Goal: Check status: Check status

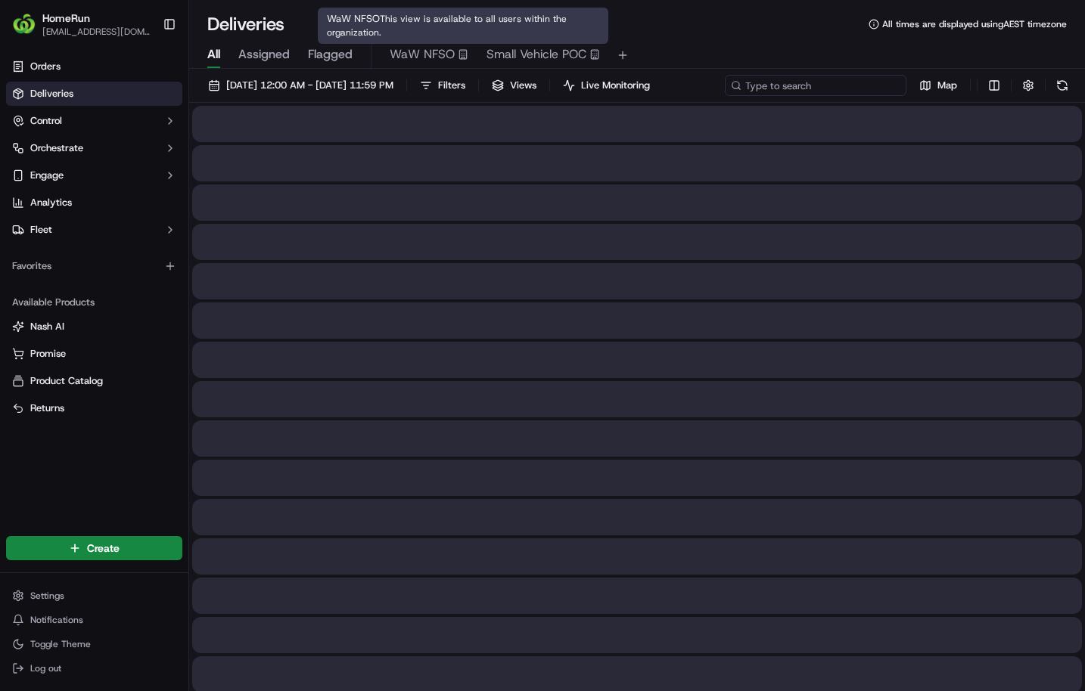
click at [725, 96] on input at bounding box center [816, 85] width 182 height 21
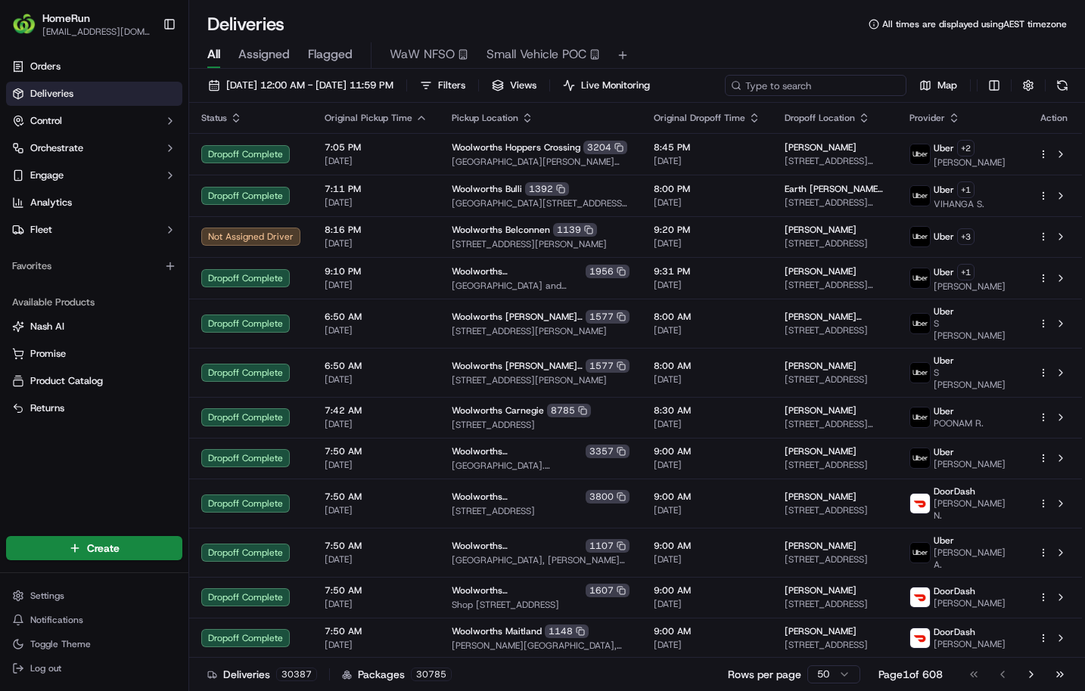
drag, startPoint x: 294, startPoint y: 126, endPoint x: 253, endPoint y: 122, distance: 41.1
click at [725, 96] on input at bounding box center [816, 85] width 182 height 21
paste input "269906887"
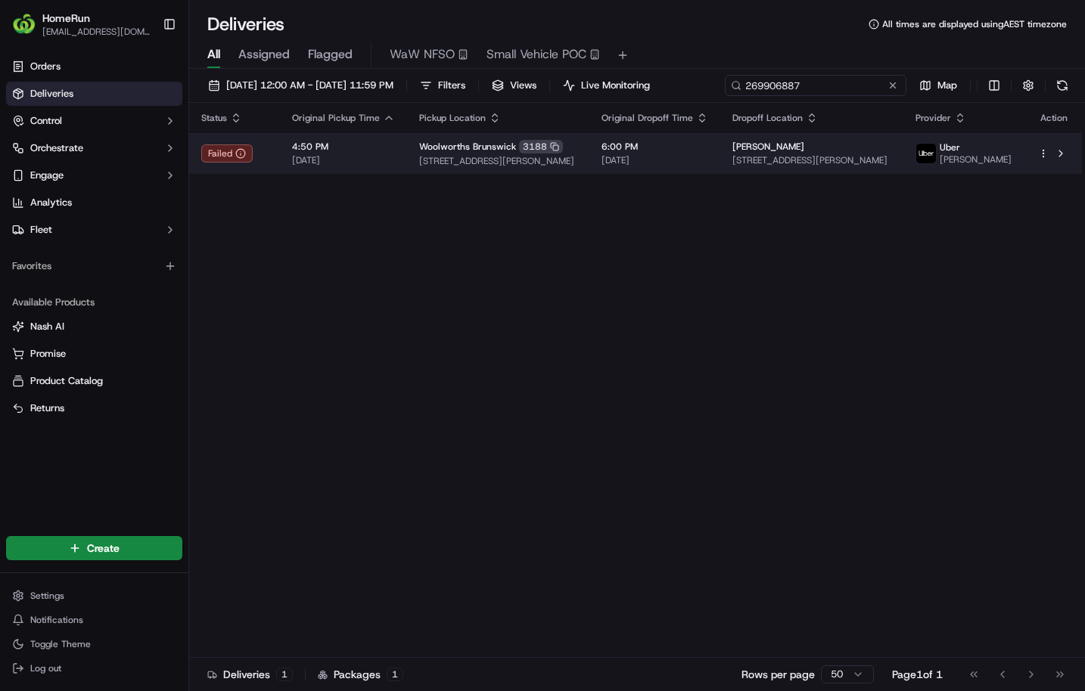
type input "269906887"
click at [395, 166] on span "[DATE]" at bounding box center [343, 160] width 103 height 12
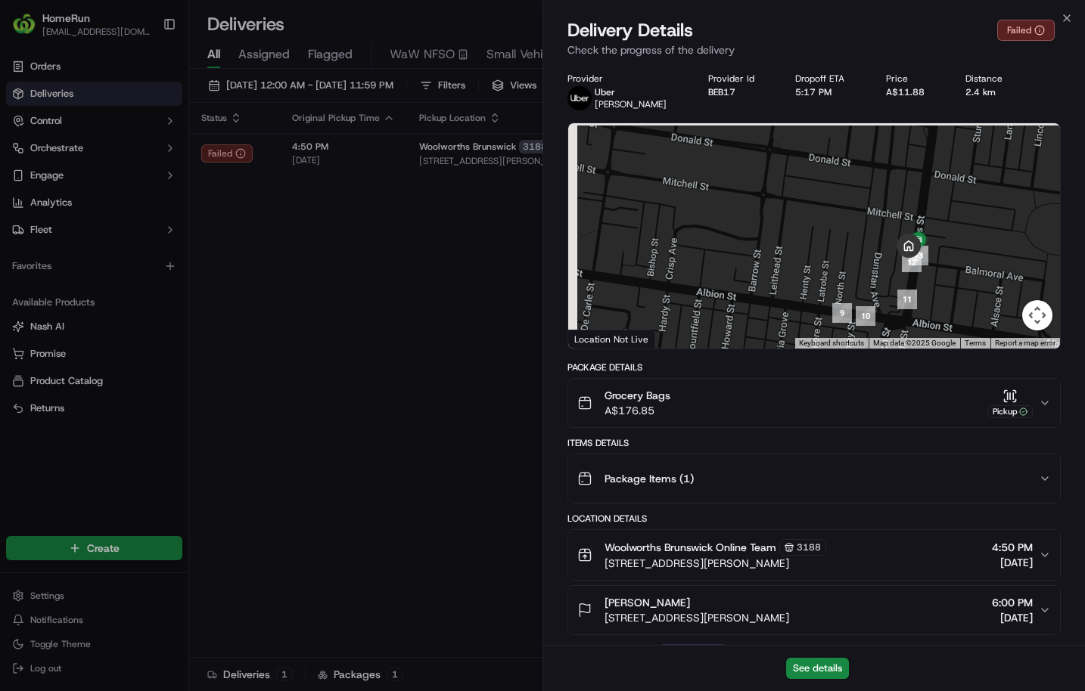
drag, startPoint x: 675, startPoint y: 207, endPoint x: 747, endPoint y: 235, distance: 76.7
click at [741, 334] on div at bounding box center [814, 235] width 492 height 225
